Goal: Task Accomplishment & Management: Complete application form

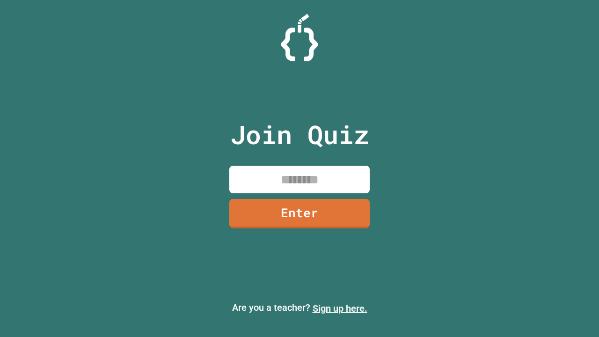
click at [340, 308] on link "Sign up here." at bounding box center [340, 308] width 55 height 11
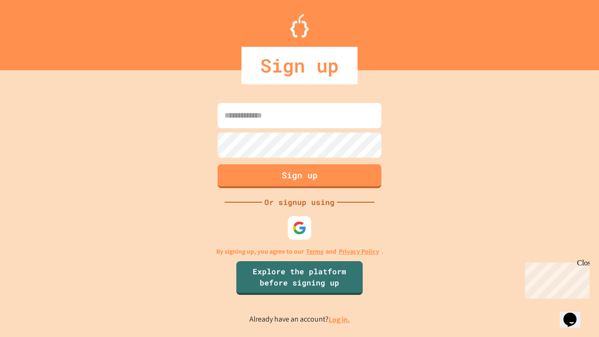
click at [340, 319] on link "Log in." at bounding box center [340, 320] width 22 height 10
